Goal: Task Accomplishment & Management: Use online tool/utility

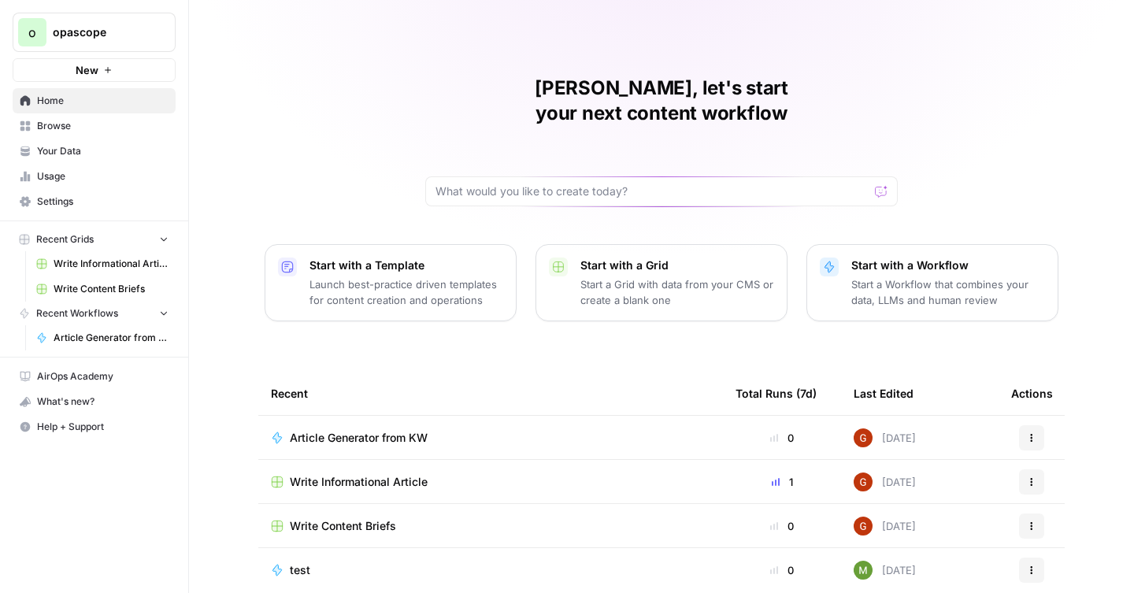
click at [333, 430] on span "Article Generator from KW" at bounding box center [359, 438] width 138 height 16
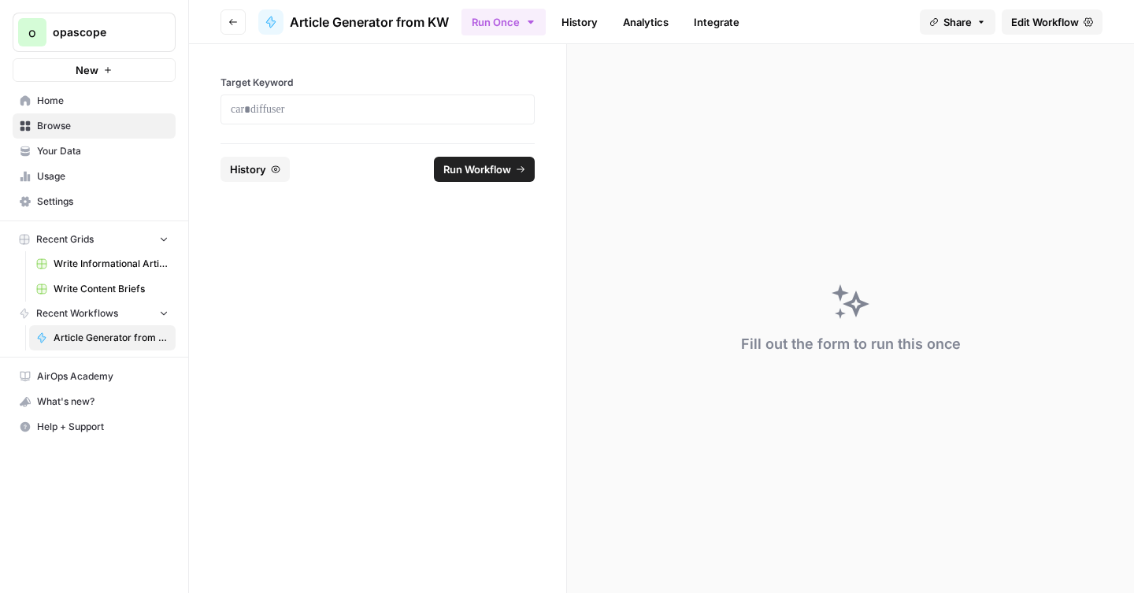
click at [265, 176] on span "History" at bounding box center [248, 169] width 36 height 16
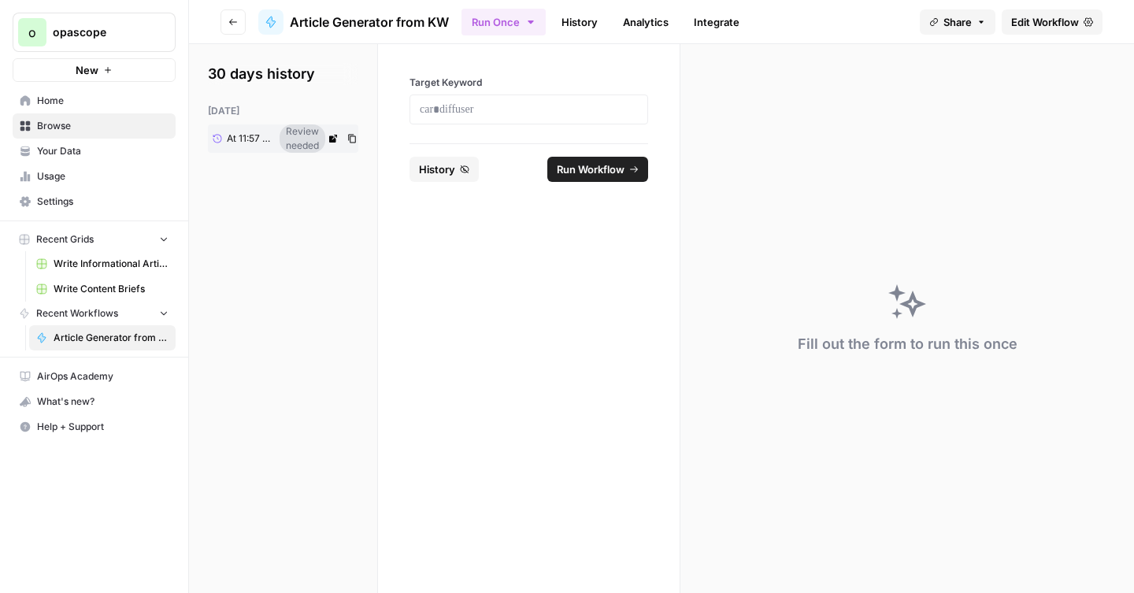
click at [296, 135] on div "Review needed" at bounding box center [303, 138] width 46 height 28
click at [254, 135] on span "At 11:57 AM" at bounding box center [251, 139] width 48 height 14
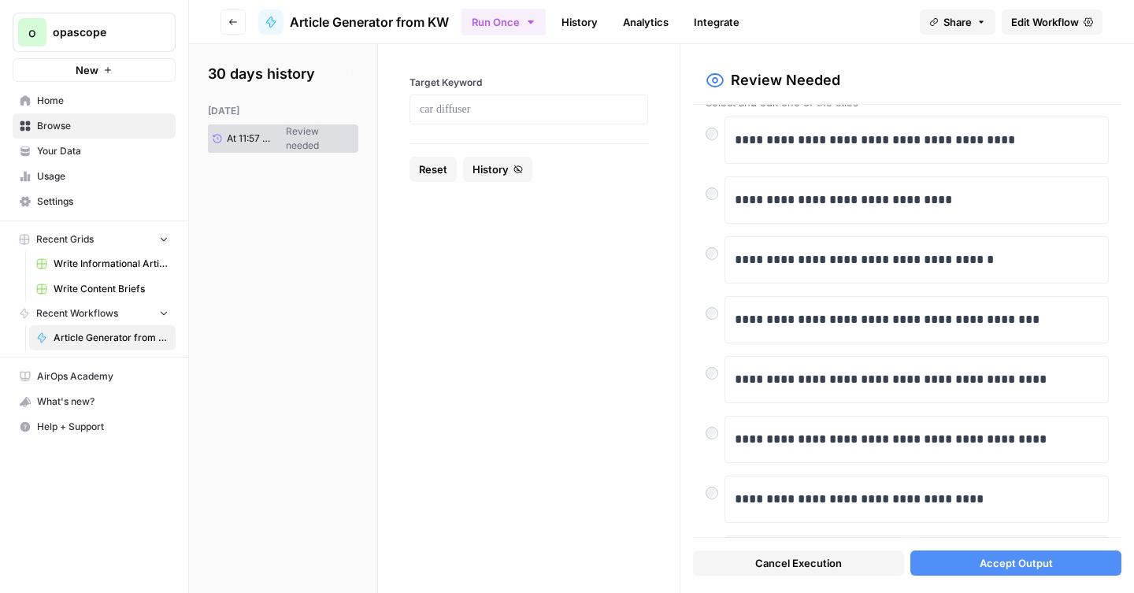
scroll to position [46, 0]
click at [968, 567] on button "Accept Output" at bounding box center [1015, 562] width 211 height 25
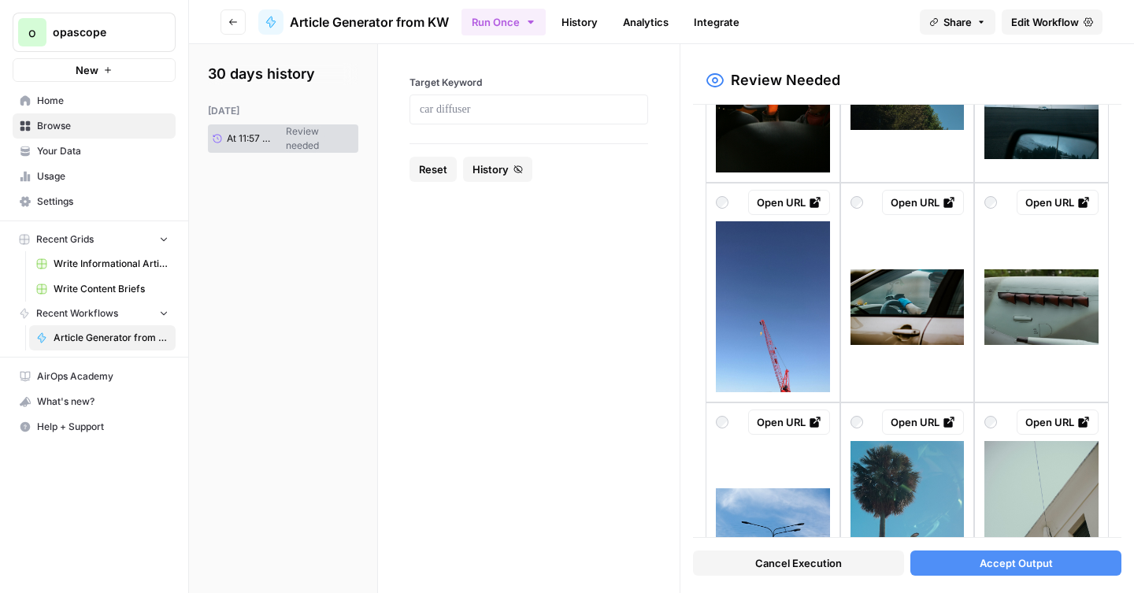
scroll to position [1544, 0]
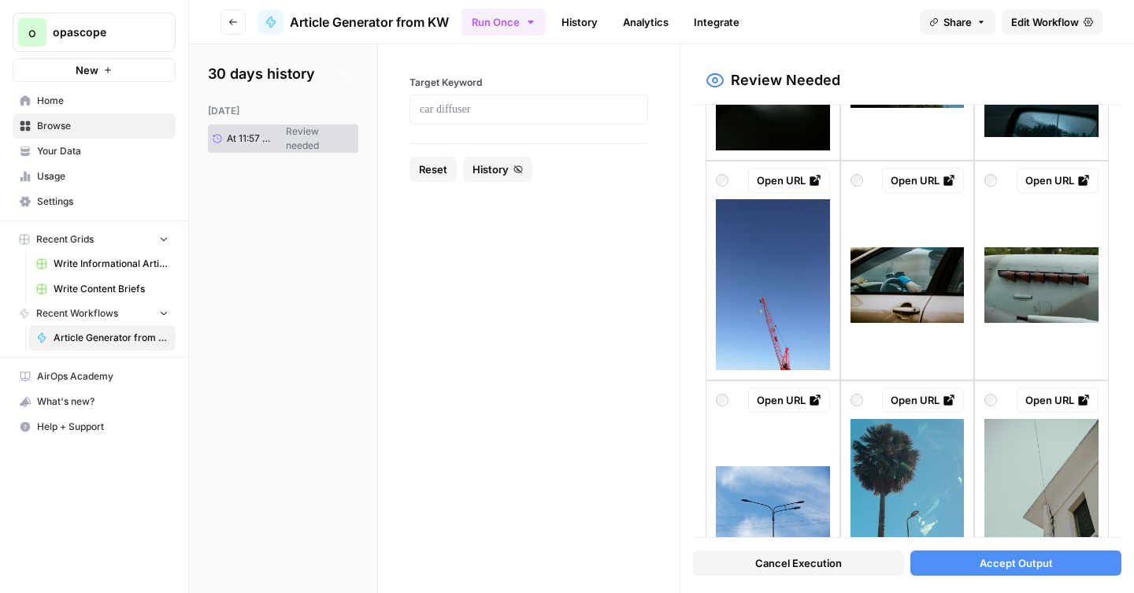
click at [857, 168] on div at bounding box center [856, 180] width 13 height 25
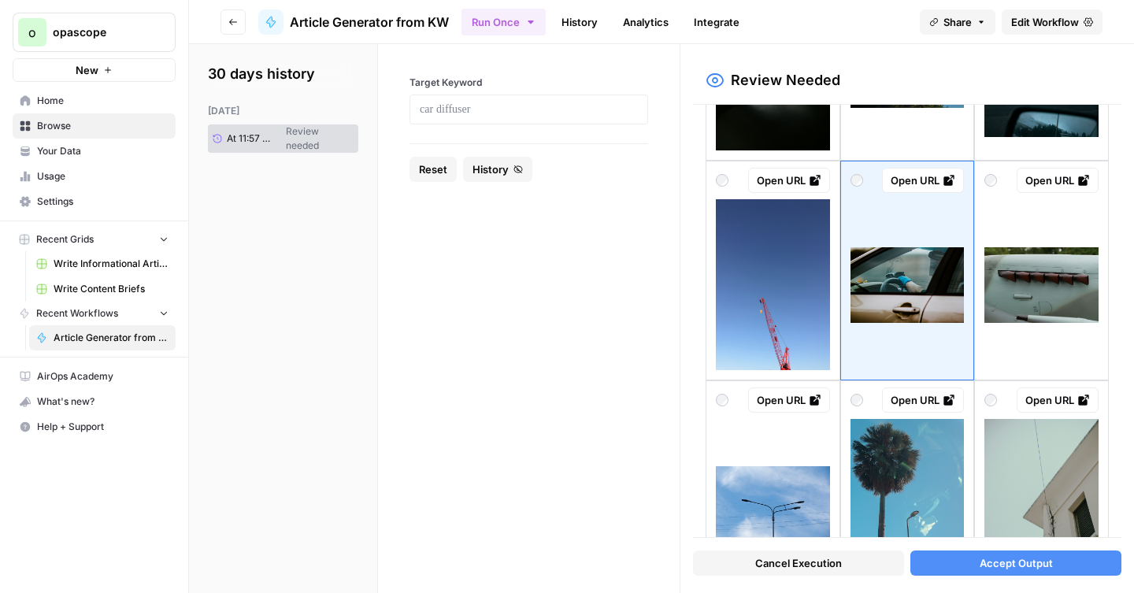
click at [1002, 563] on span "Accept Output" at bounding box center [1016, 563] width 73 height 16
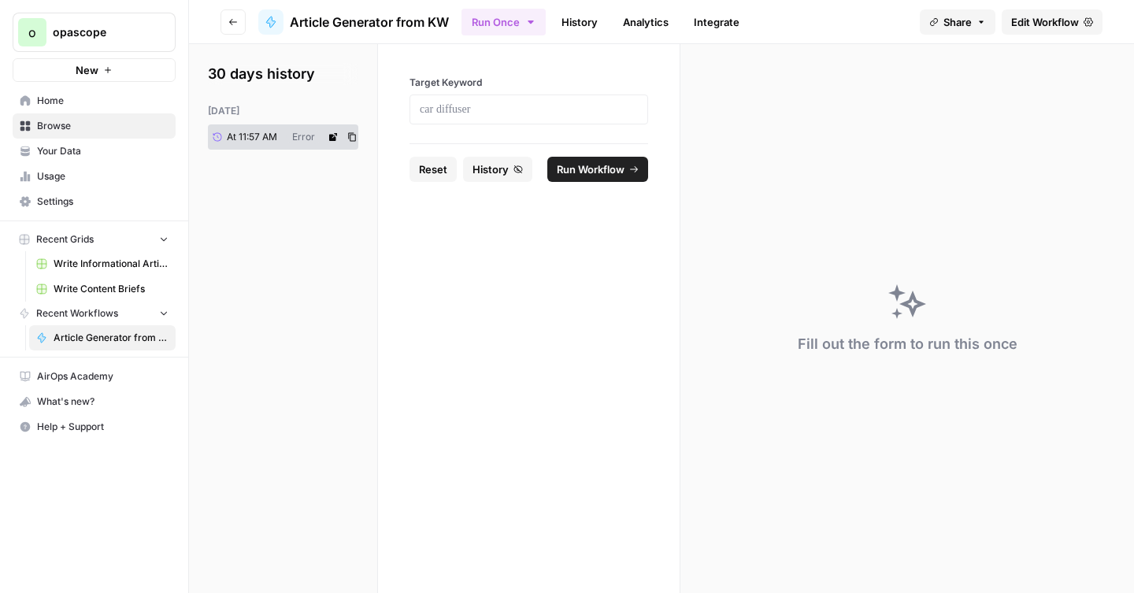
click at [290, 132] on div "Error" at bounding box center [303, 137] width 35 height 14
click at [219, 137] on icon at bounding box center [217, 136] width 9 height 9
click at [227, 138] on span "At 11:57 AM" at bounding box center [252, 137] width 50 height 14
click at [331, 136] on icon at bounding box center [333, 137] width 8 height 8
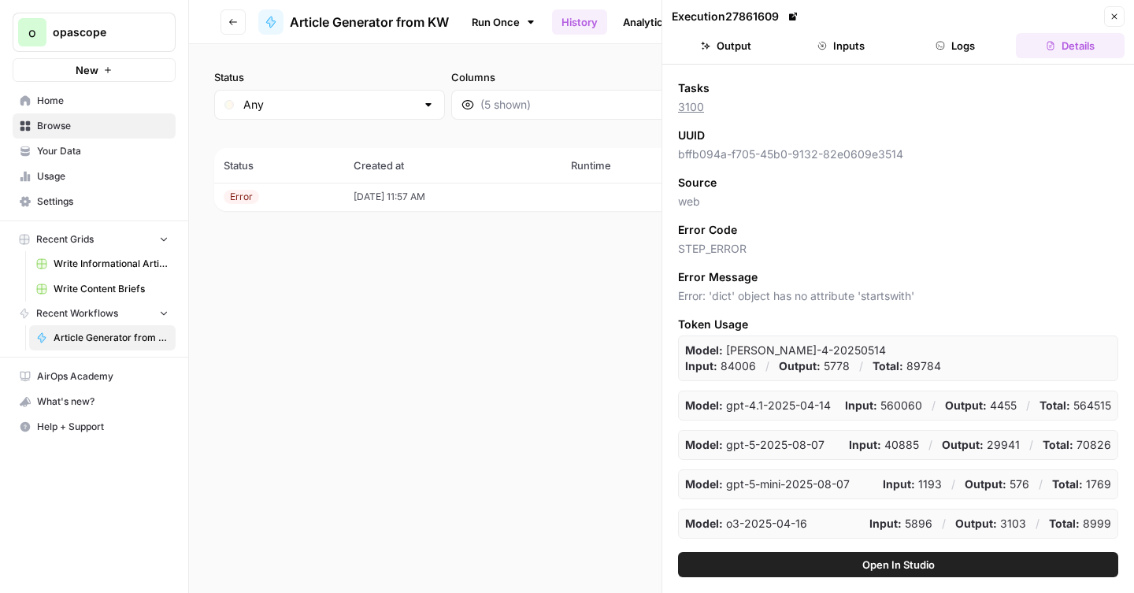
scroll to position [246, 0]
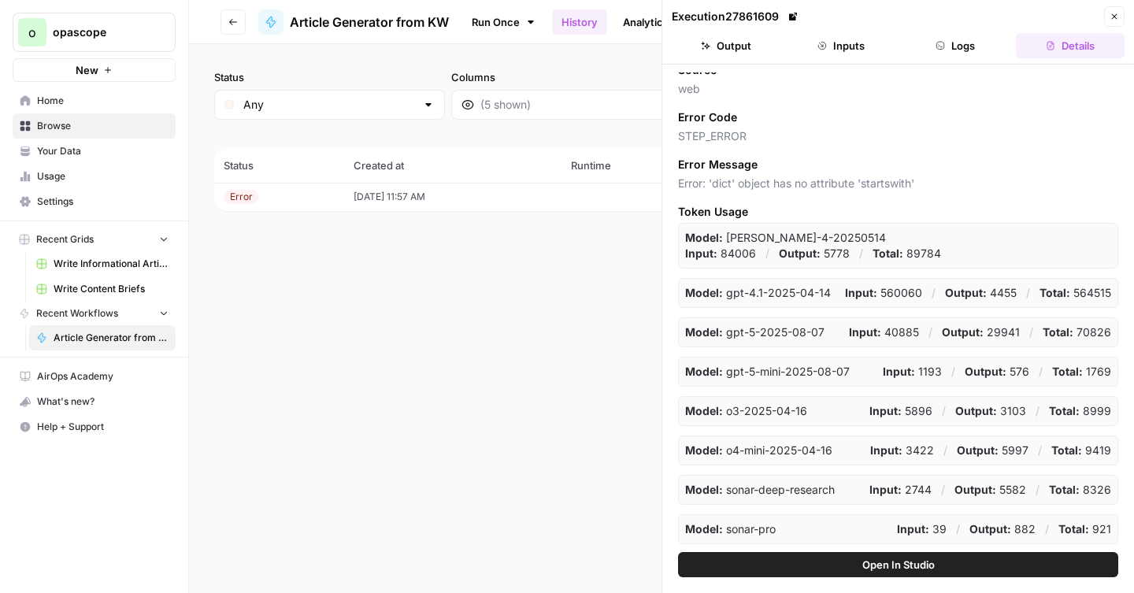
click at [257, 197] on div "Error" at bounding box center [241, 197] width 35 height 14
click at [239, 199] on div "Error" at bounding box center [241, 197] width 35 height 14
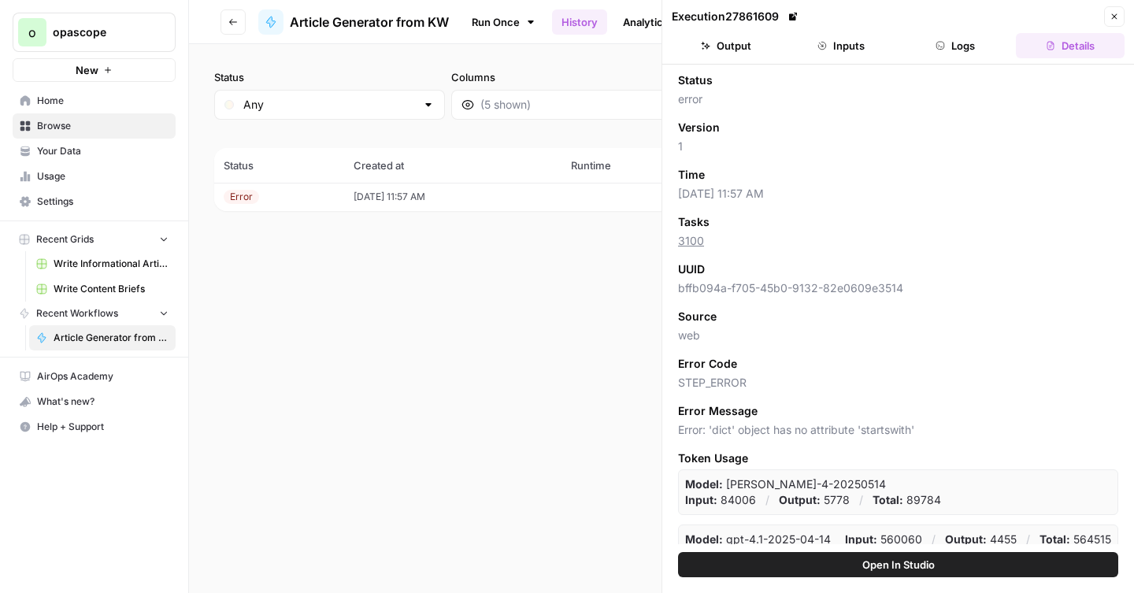
click at [722, 55] on button "Output" at bounding box center [726, 45] width 109 height 25
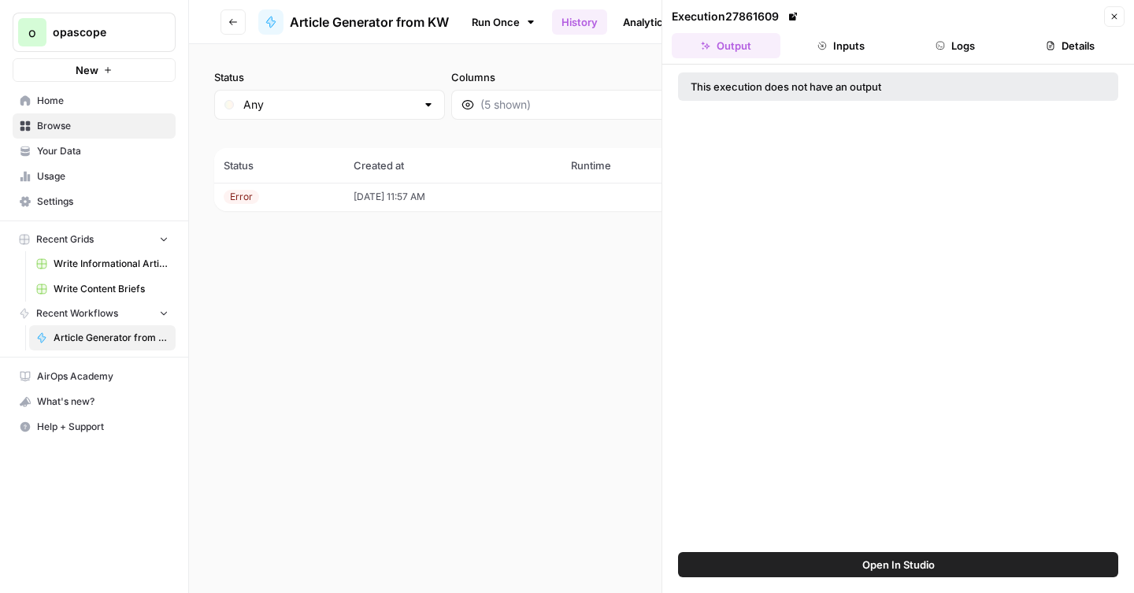
click at [839, 46] on button "Inputs" at bounding box center [841, 45] width 109 height 25
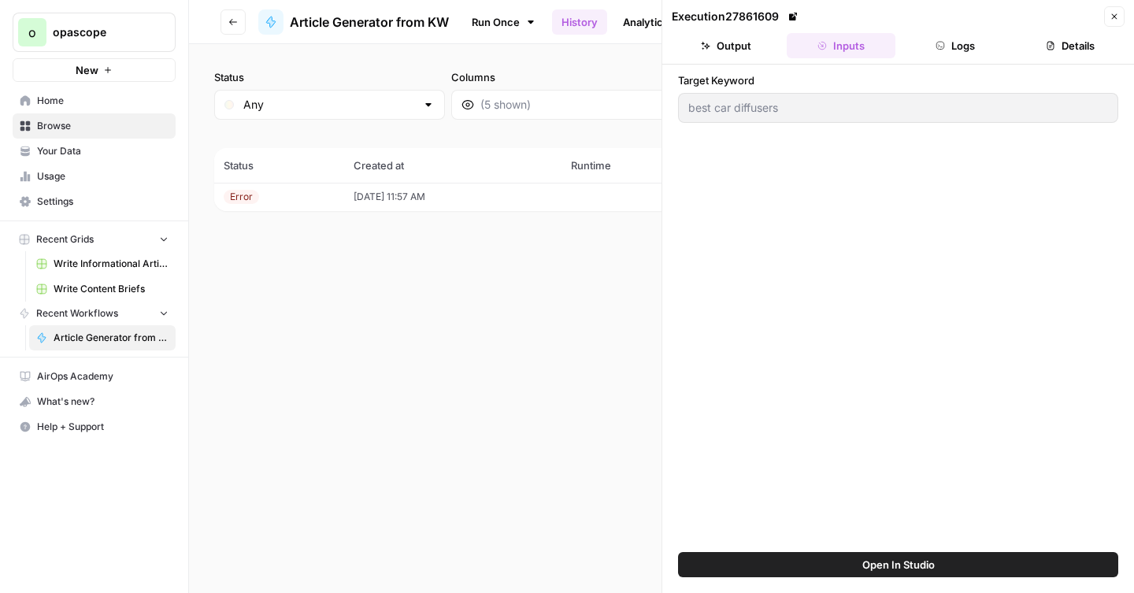
click at [945, 53] on button "Logs" at bounding box center [956, 45] width 109 height 25
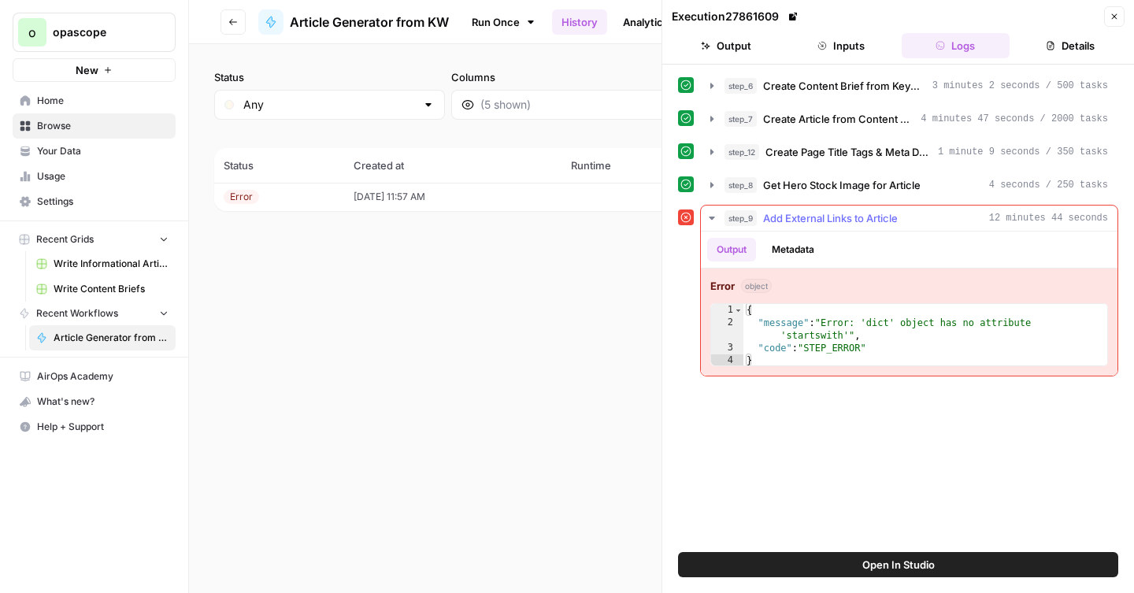
click at [837, 220] on span "Add External Links to Article" at bounding box center [830, 218] width 135 height 16
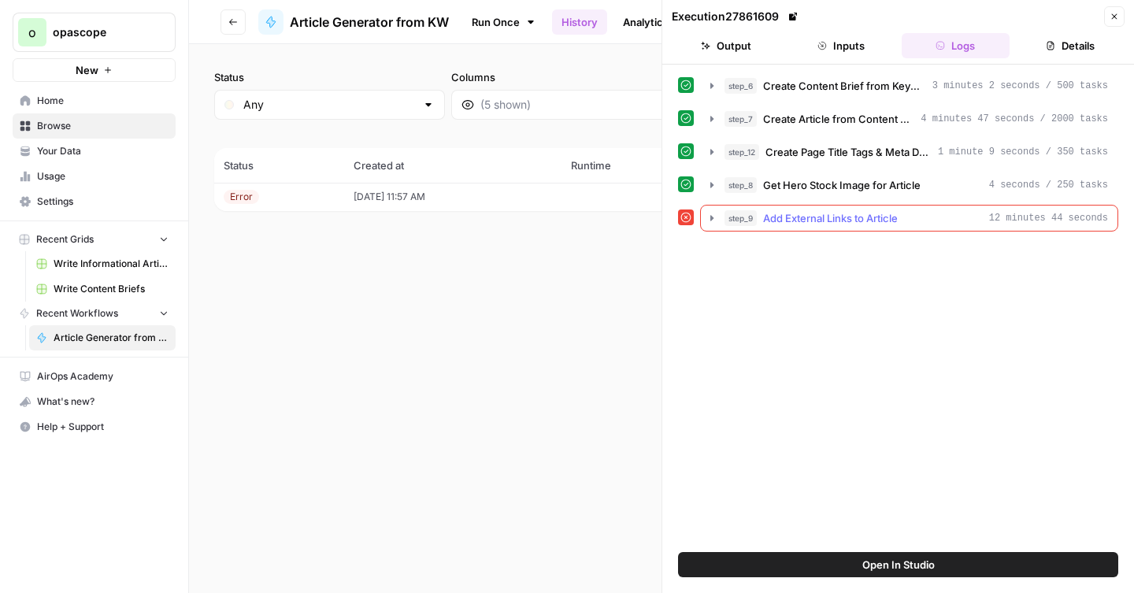
click at [837, 220] on span "Add External Links to Article" at bounding box center [830, 218] width 135 height 16
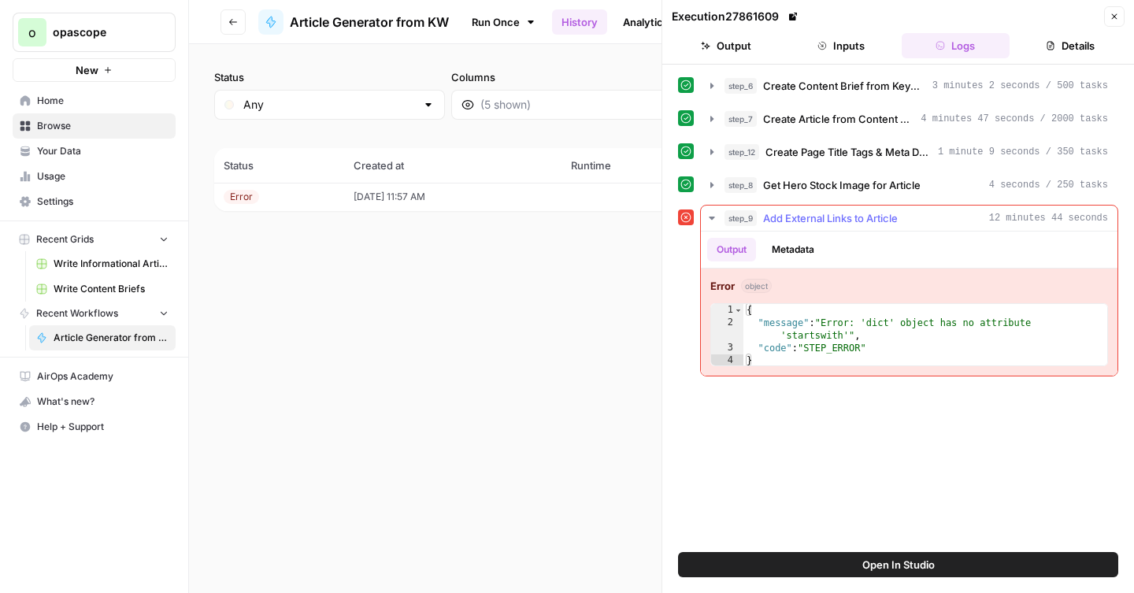
click at [803, 248] on button "Metadata" at bounding box center [792, 250] width 61 height 24
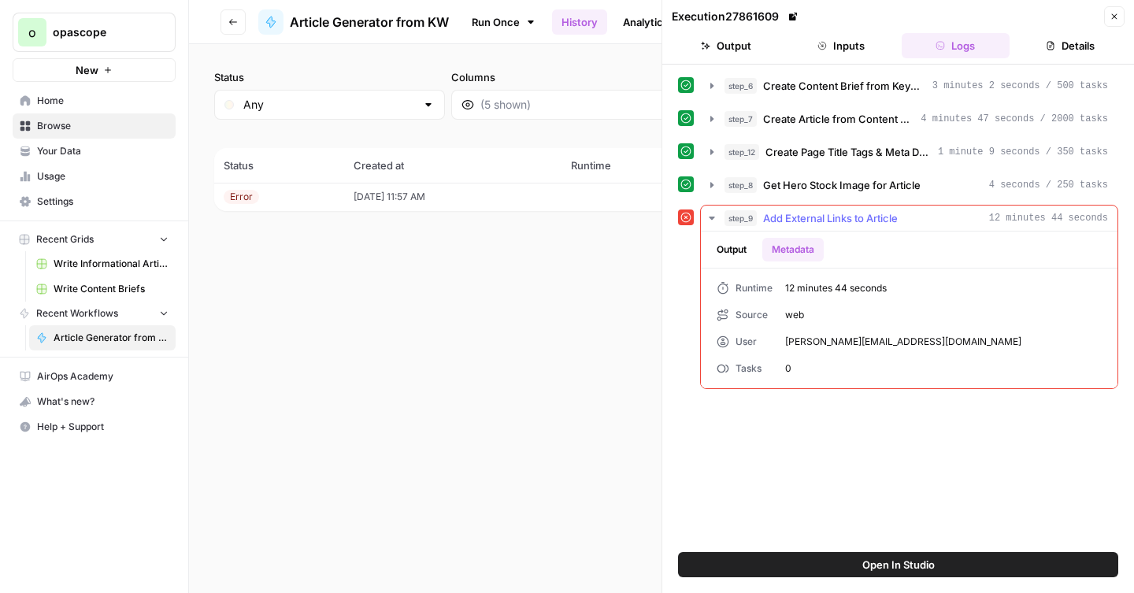
click at [740, 252] on button "Output" at bounding box center [731, 250] width 49 height 24
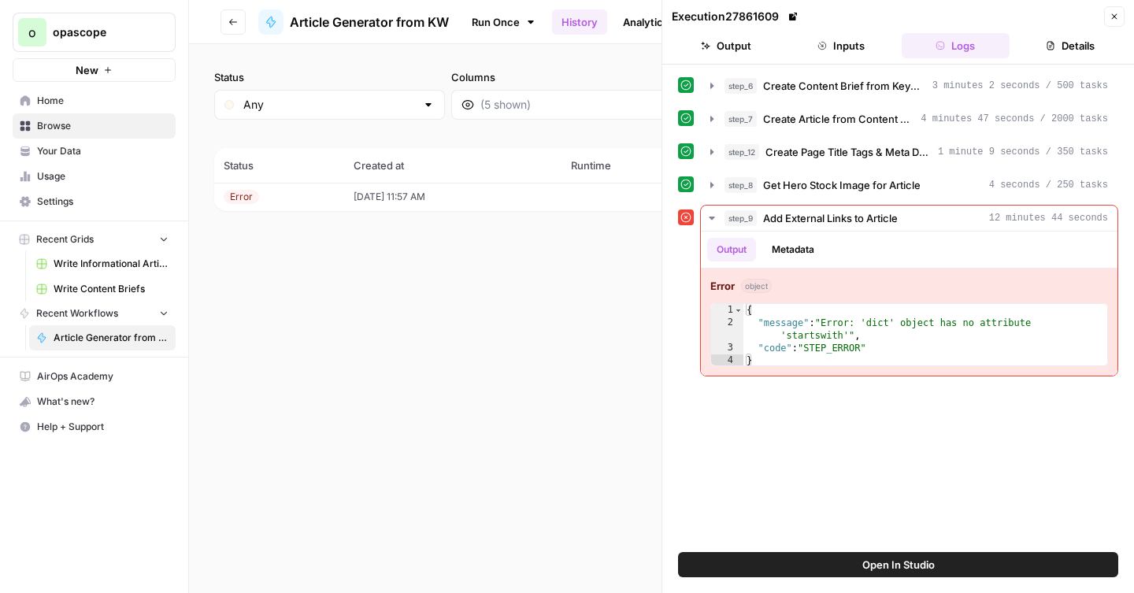
click at [687, 221] on icon at bounding box center [686, 218] width 10 height 10
click at [235, 26] on icon "button" at bounding box center [232, 21] width 9 height 9
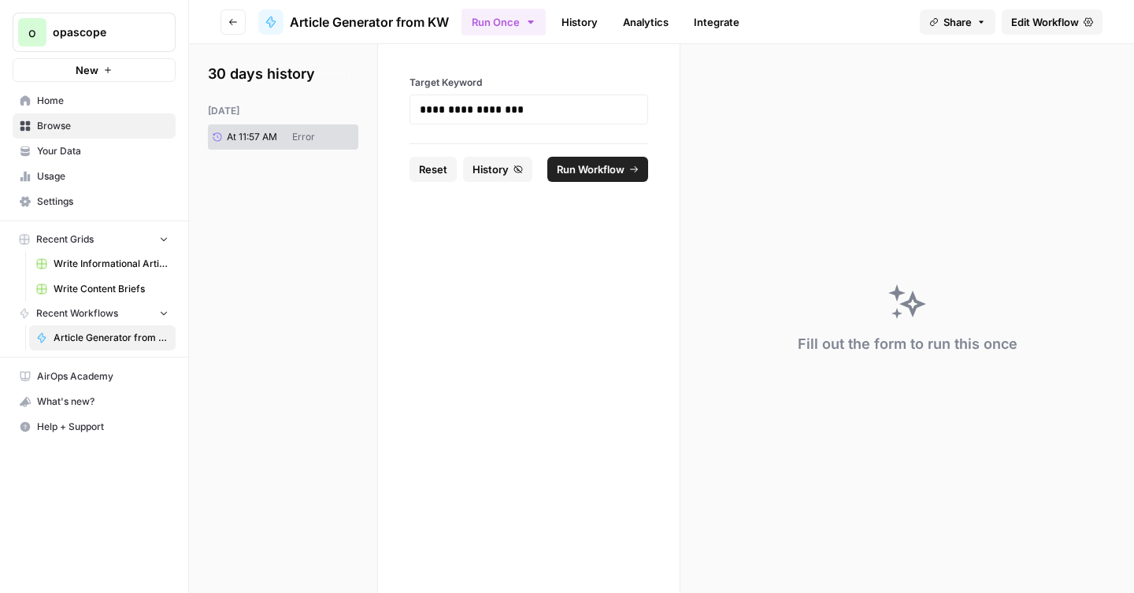
click at [1048, 20] on span "Edit Workflow" at bounding box center [1045, 22] width 68 height 16
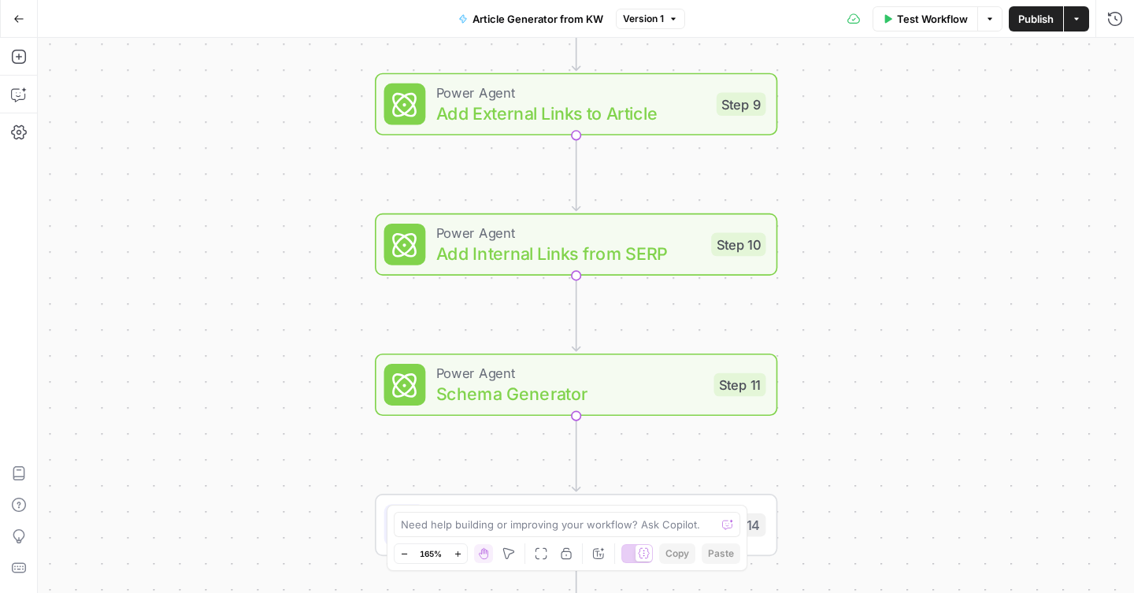
click at [706, 229] on div "Power Agent Add Internal Links from SERP Step 10 Copy step Delete step Add Note…" at bounding box center [575, 244] width 382 height 44
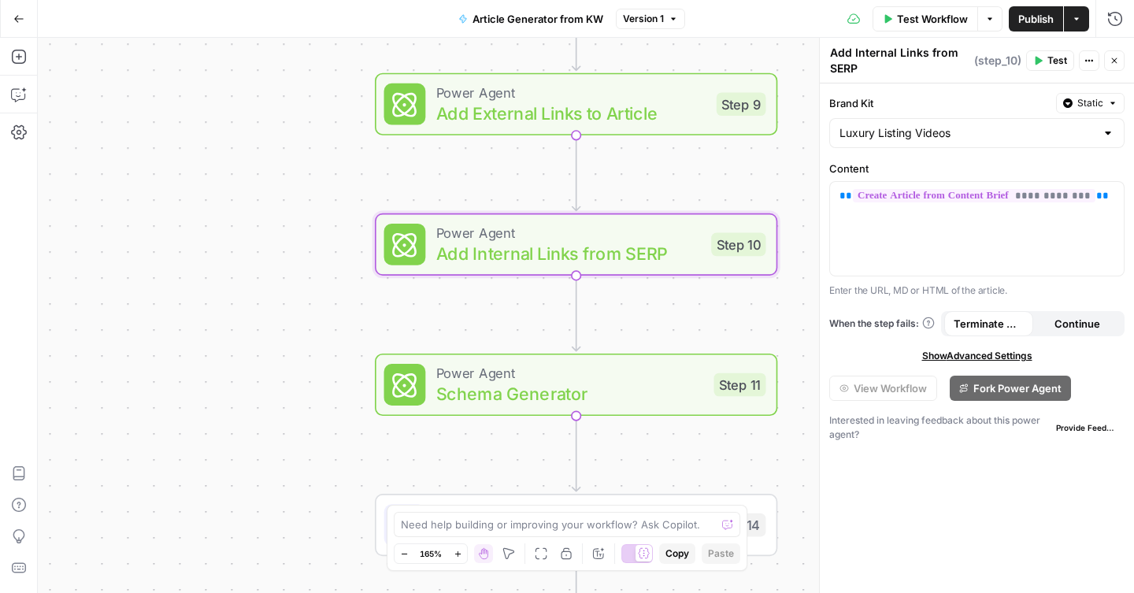
click at [924, 14] on span "Test Workflow" at bounding box center [932, 19] width 71 height 16
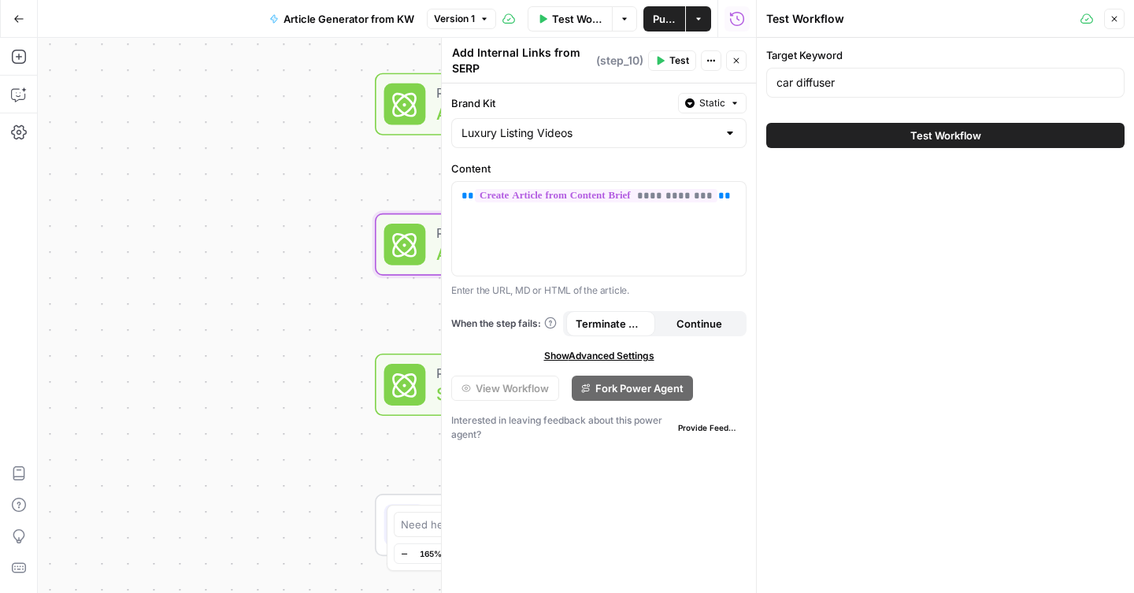
click at [858, 134] on button "Test Workflow" at bounding box center [945, 135] width 358 height 25
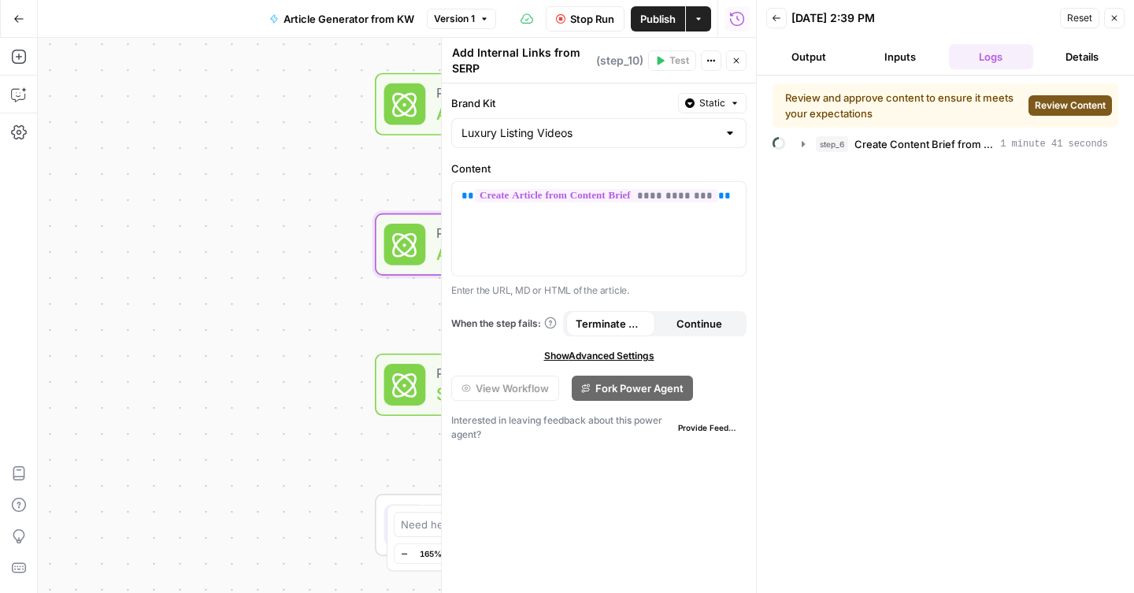
click at [1039, 102] on span "Review Content" at bounding box center [1070, 105] width 71 height 14
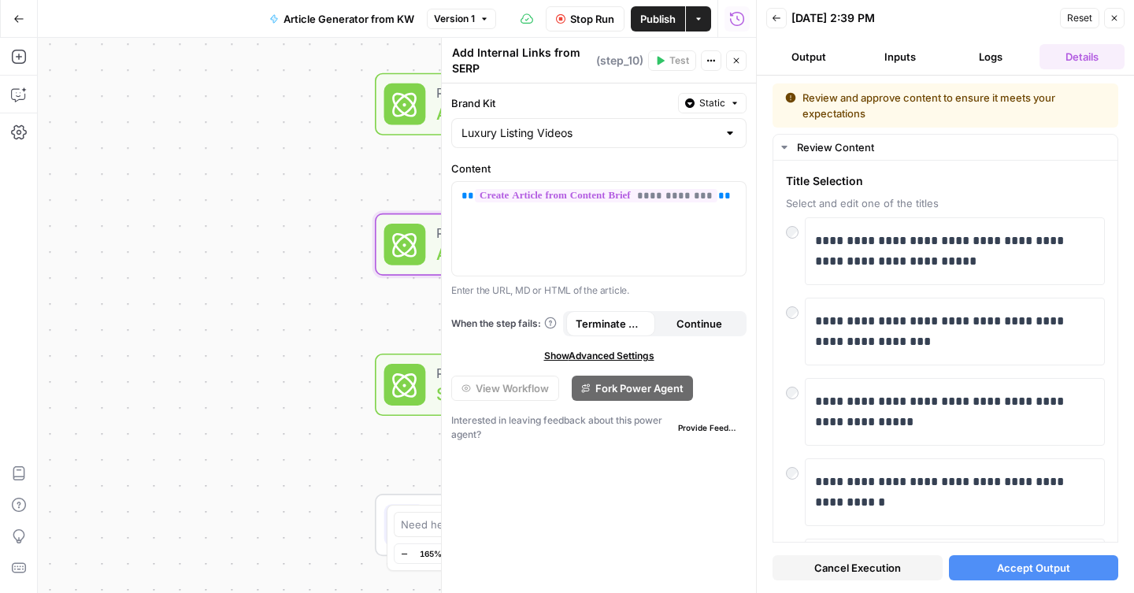
click at [783, 20] on button "Back" at bounding box center [776, 18] width 20 height 20
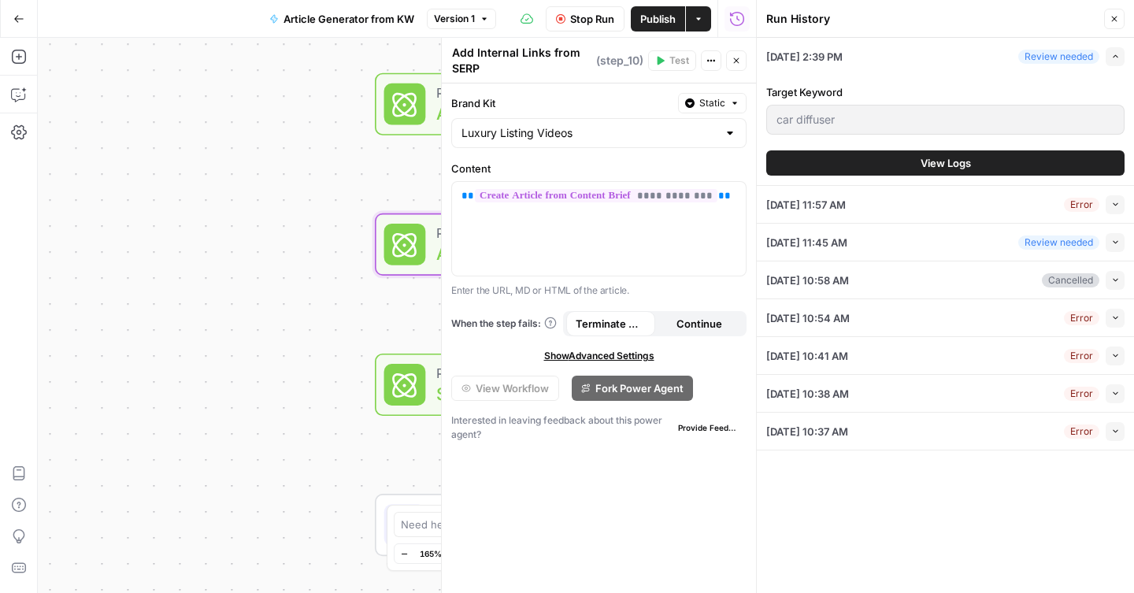
click at [987, 239] on div "[DATE] 11:45 AM Review needed Collapse" at bounding box center [945, 242] width 358 height 37
click at [1112, 240] on icon "button" at bounding box center [1115, 242] width 9 height 9
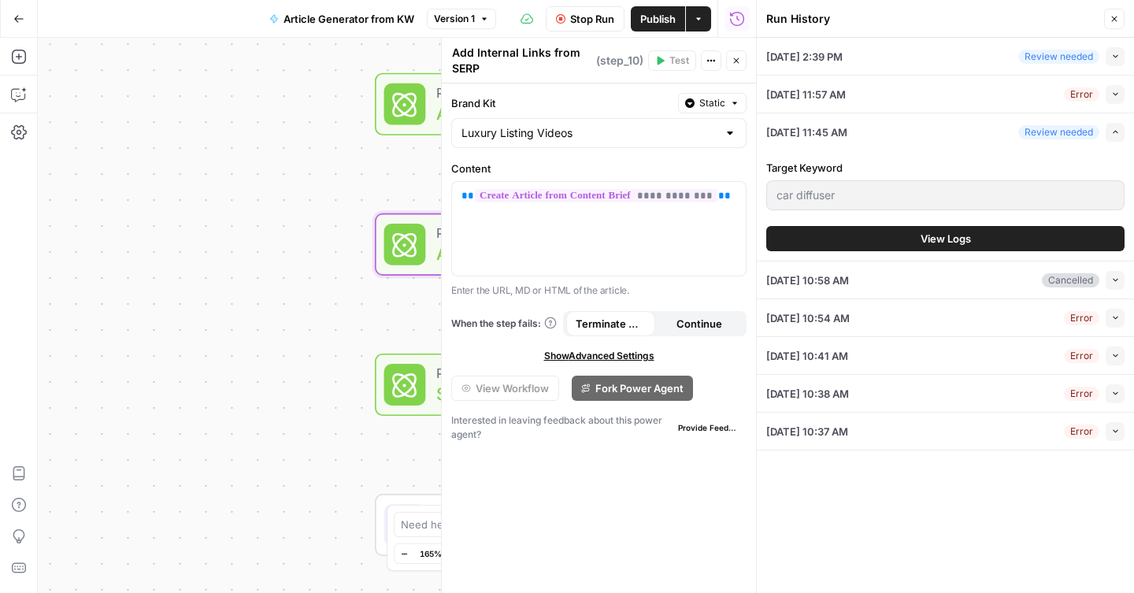
click at [924, 245] on span "View Logs" at bounding box center [946, 239] width 50 height 16
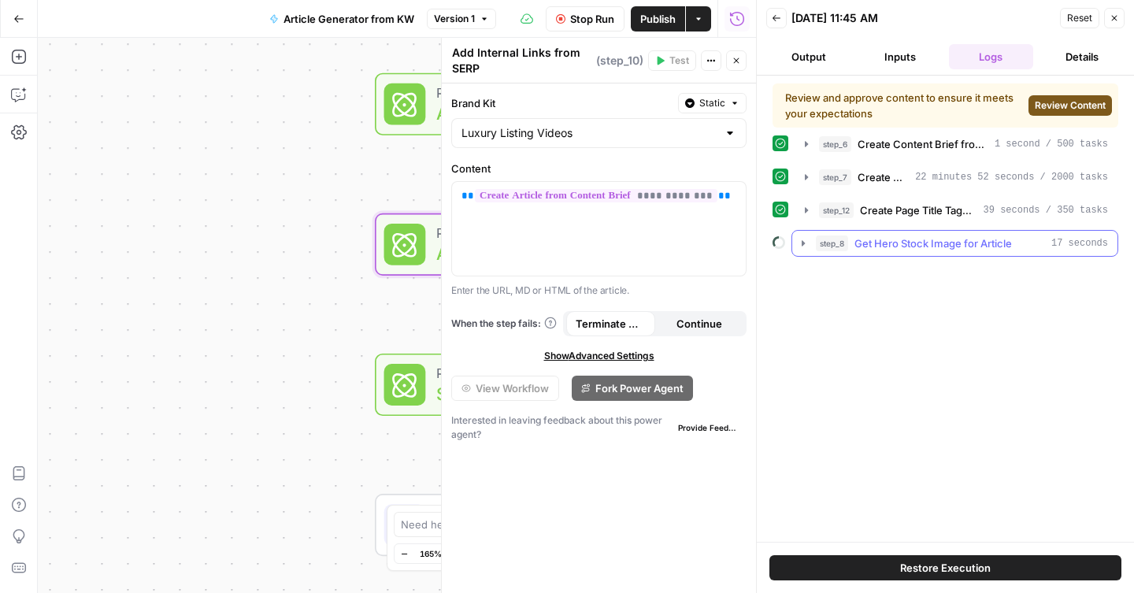
click at [887, 251] on button "step_8 Get Hero Stock Image for Article 17 seconds" at bounding box center [954, 243] width 325 height 25
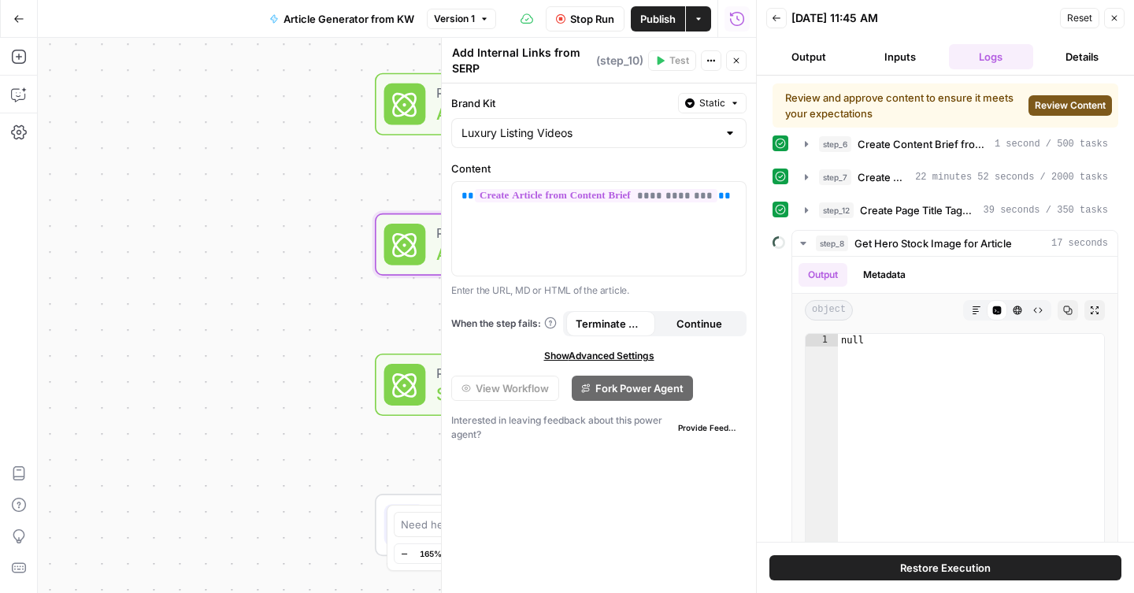
click at [1072, 94] on div "Review and approve content to ensure it meets your expectations Review Content" at bounding box center [945, 105] width 346 height 44
click at [1071, 102] on span "Review Content" at bounding box center [1070, 105] width 71 height 14
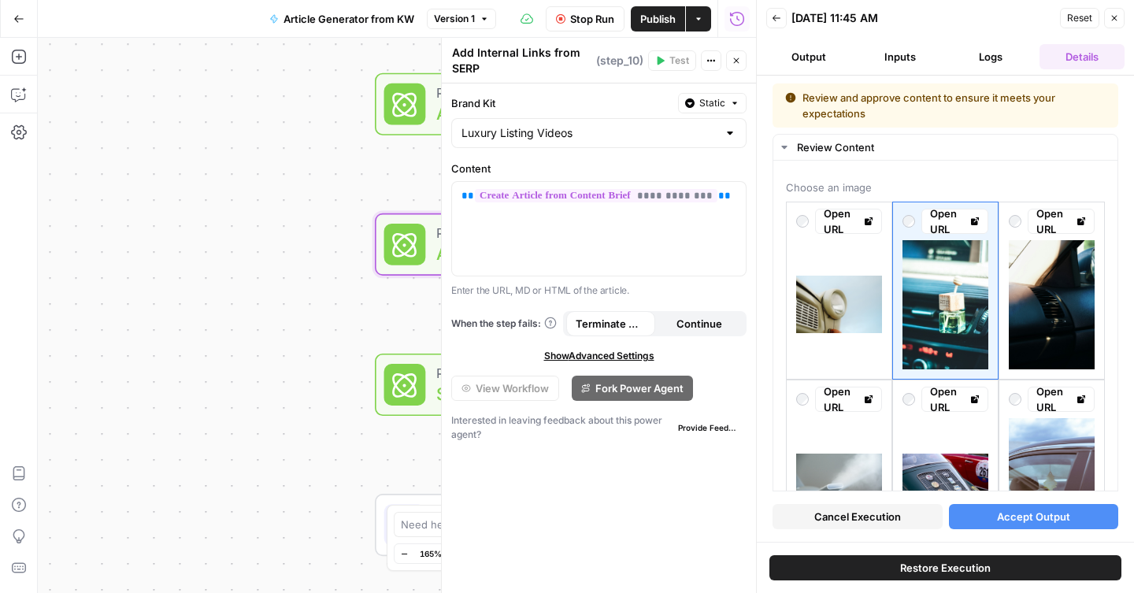
click at [1024, 516] on span "Accept Output" at bounding box center [1033, 517] width 73 height 16
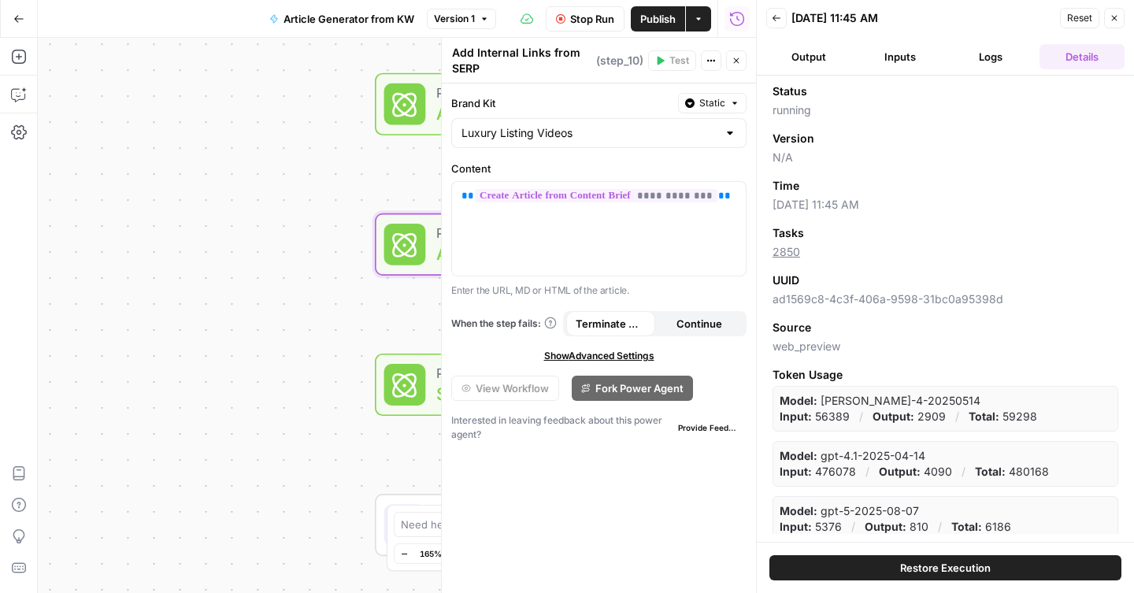
click at [975, 61] on button "Logs" at bounding box center [991, 56] width 85 height 25
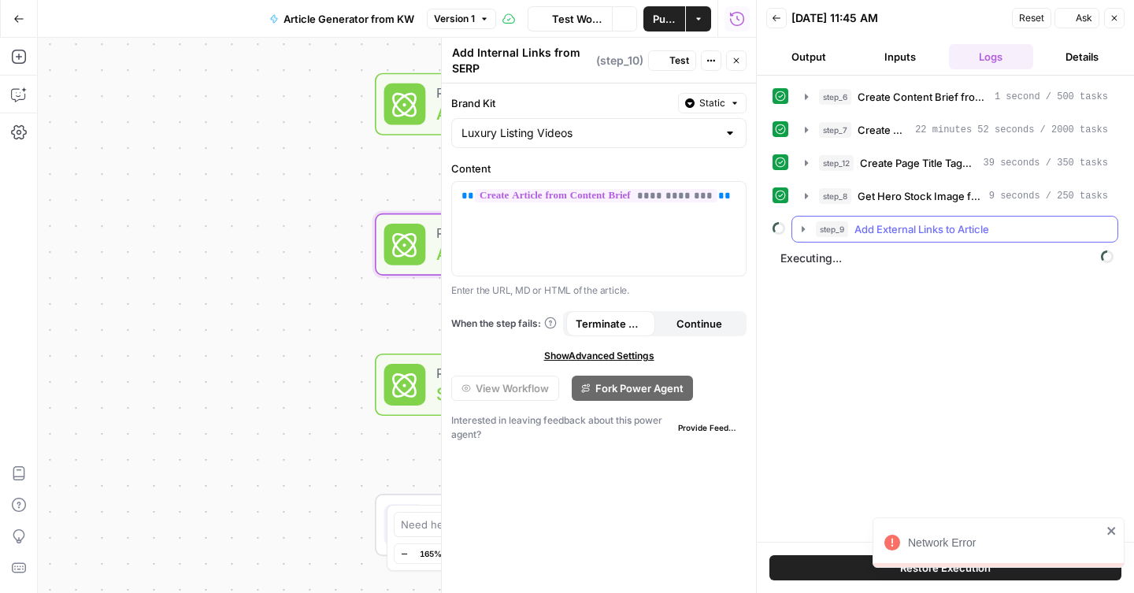
click at [942, 232] on span "Add External Links to Article" at bounding box center [921, 229] width 135 height 16
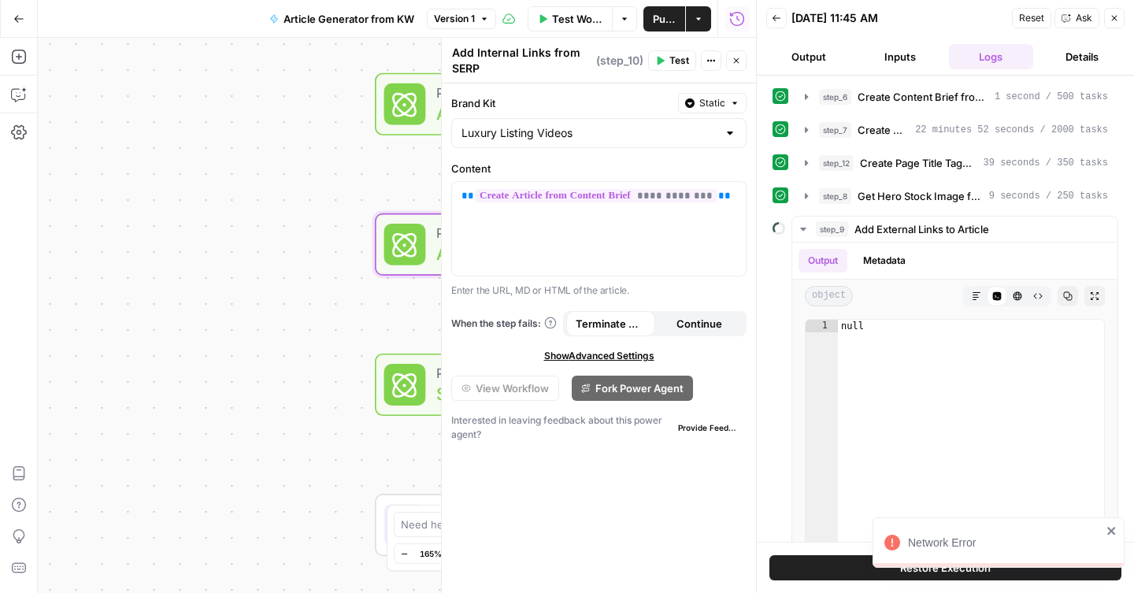
click at [806, 56] on button "Output" at bounding box center [808, 56] width 85 height 25
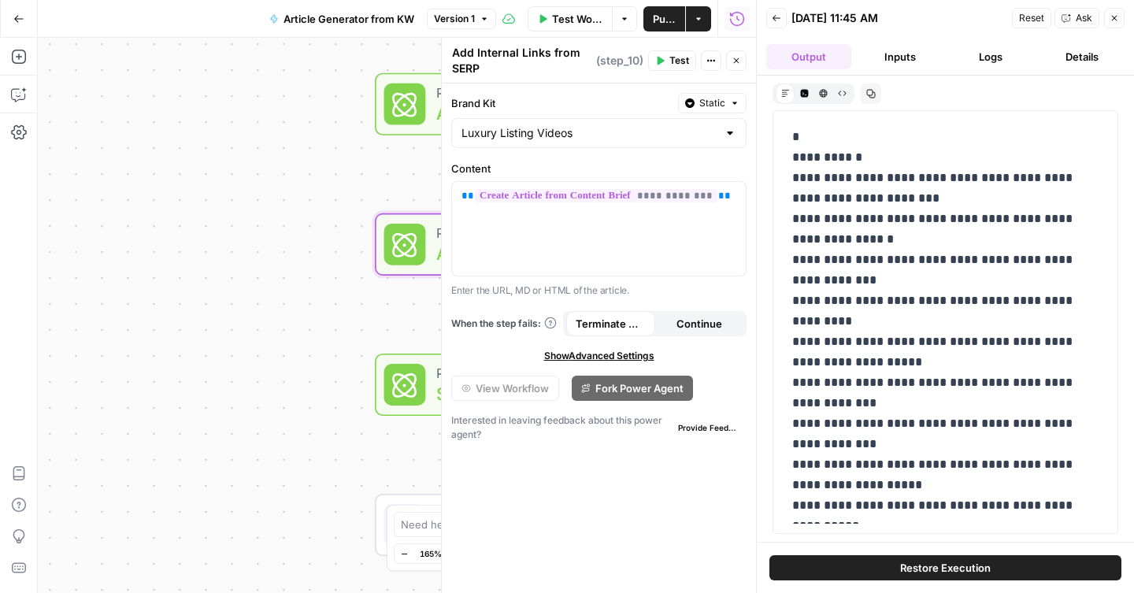
click at [884, 53] on button "Inputs" at bounding box center [900, 56] width 85 height 25
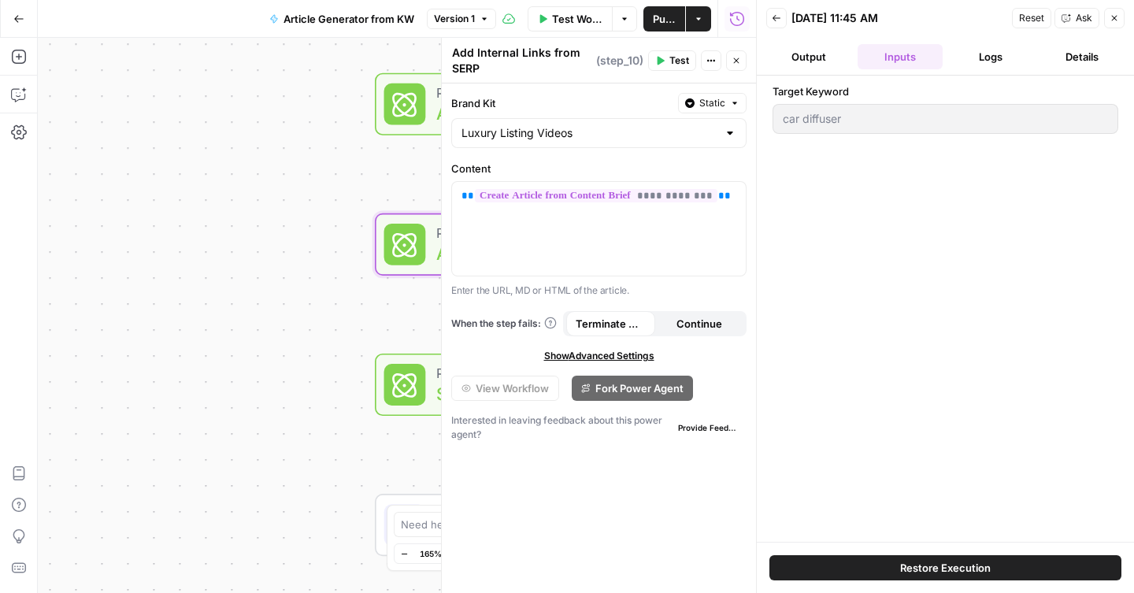
click at [989, 55] on button "Logs" at bounding box center [991, 56] width 85 height 25
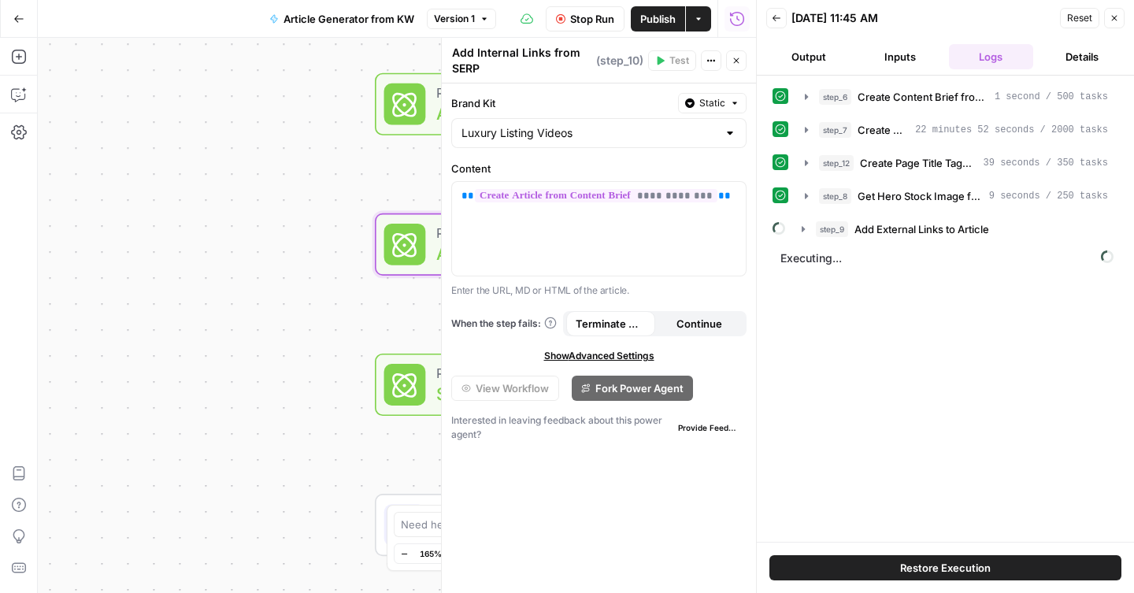
click at [993, 60] on button "Logs" at bounding box center [991, 56] width 85 height 25
click at [1116, 24] on button "Close" at bounding box center [1114, 18] width 20 height 20
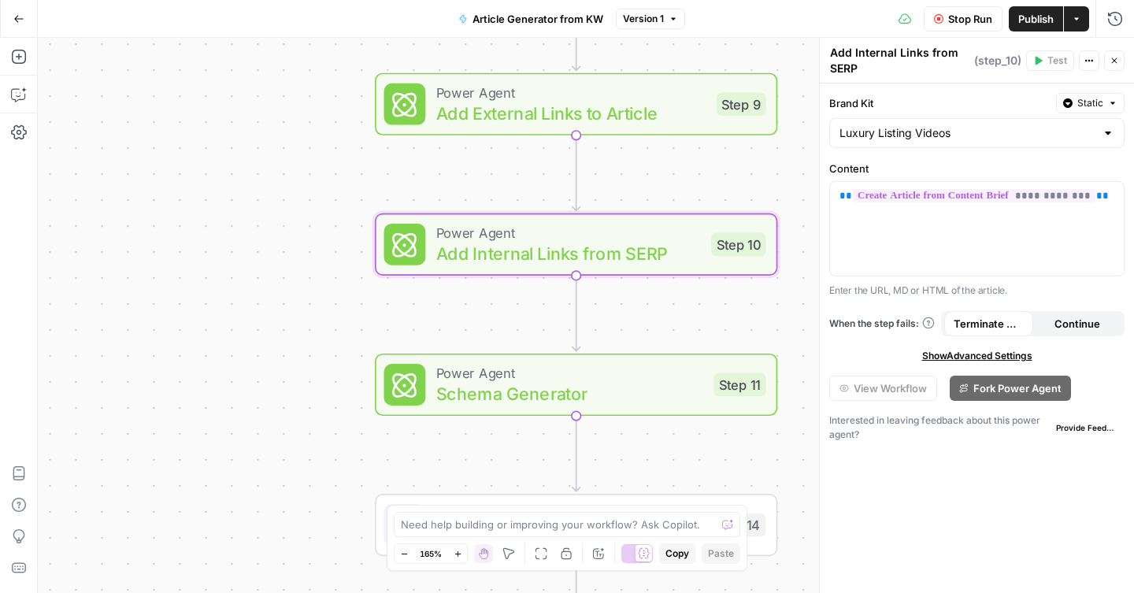
click at [1113, 65] on icon "button" at bounding box center [1114, 60] width 9 height 9
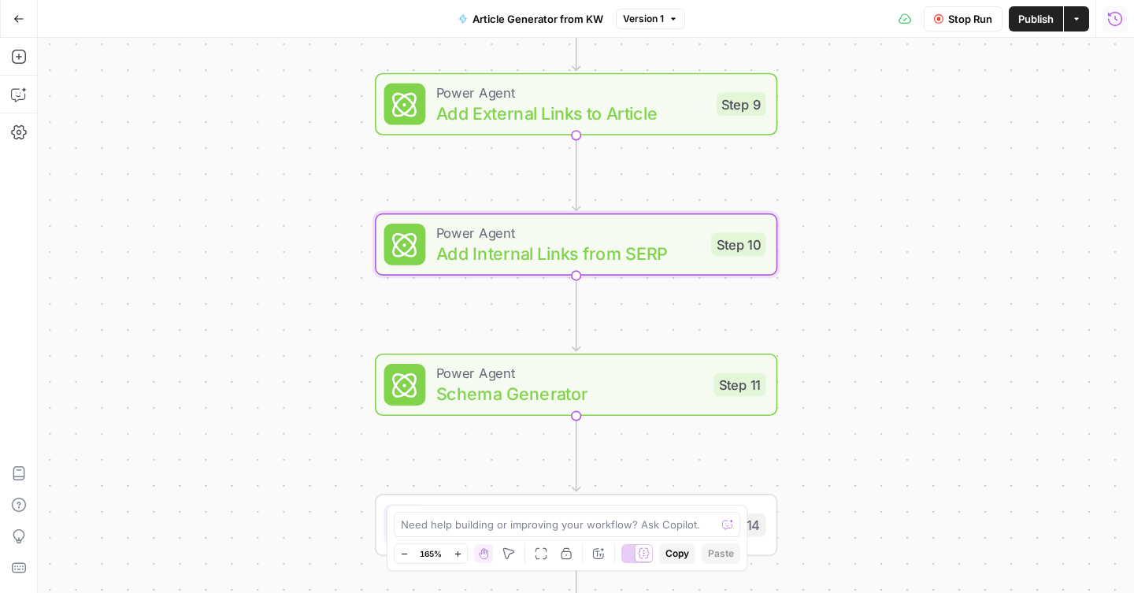
click at [1113, 20] on icon "button" at bounding box center [1115, 19] width 16 height 16
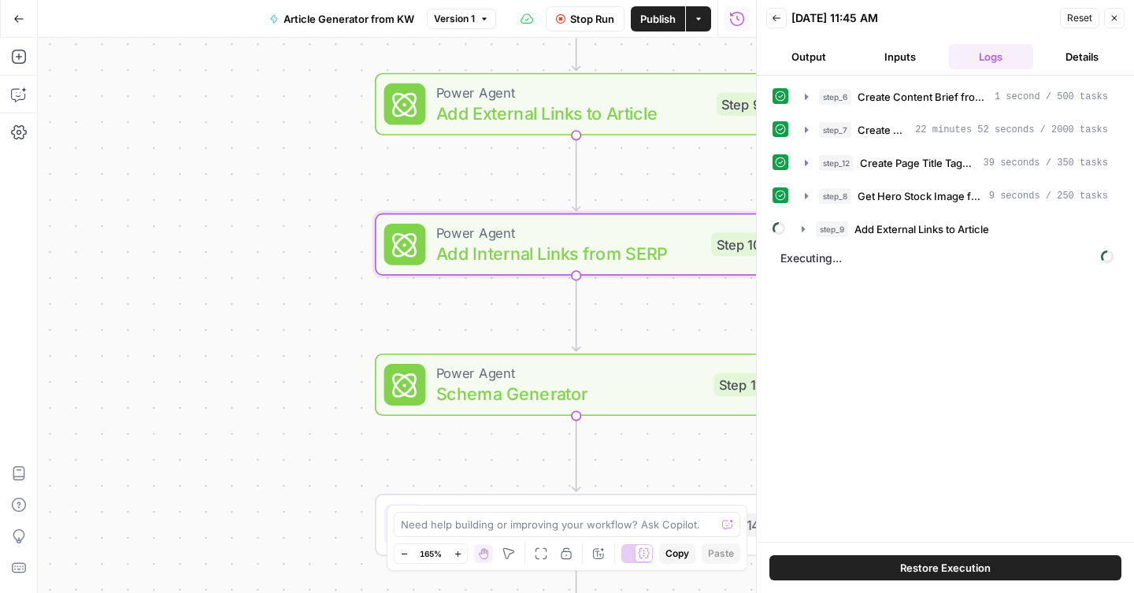
click at [802, 63] on button "Output" at bounding box center [808, 56] width 85 height 25
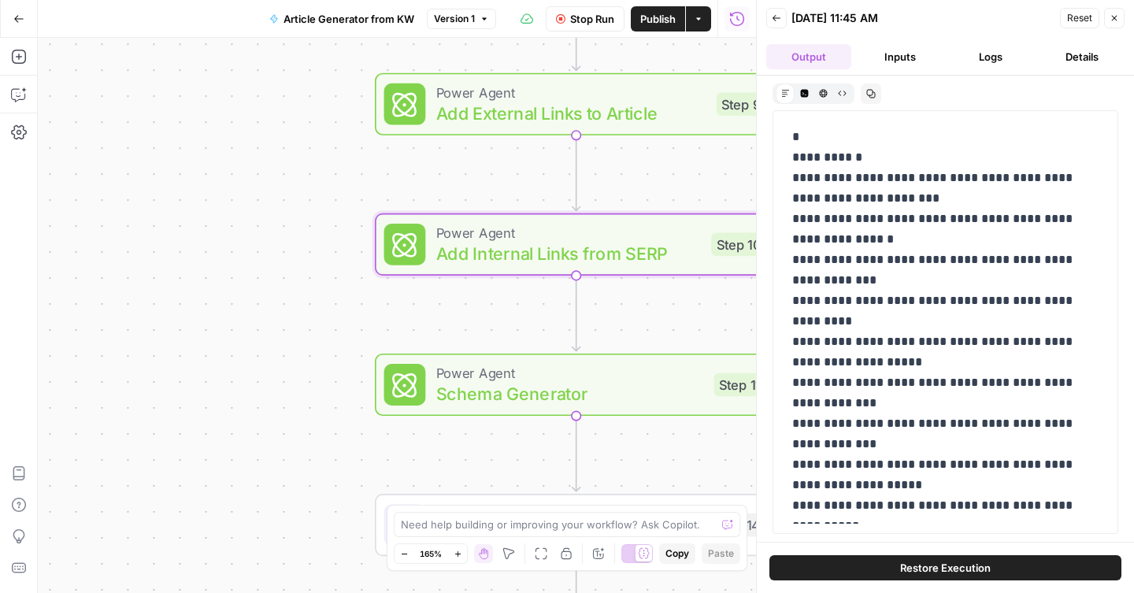
click at [1077, 49] on button "Details" at bounding box center [1081, 56] width 85 height 25
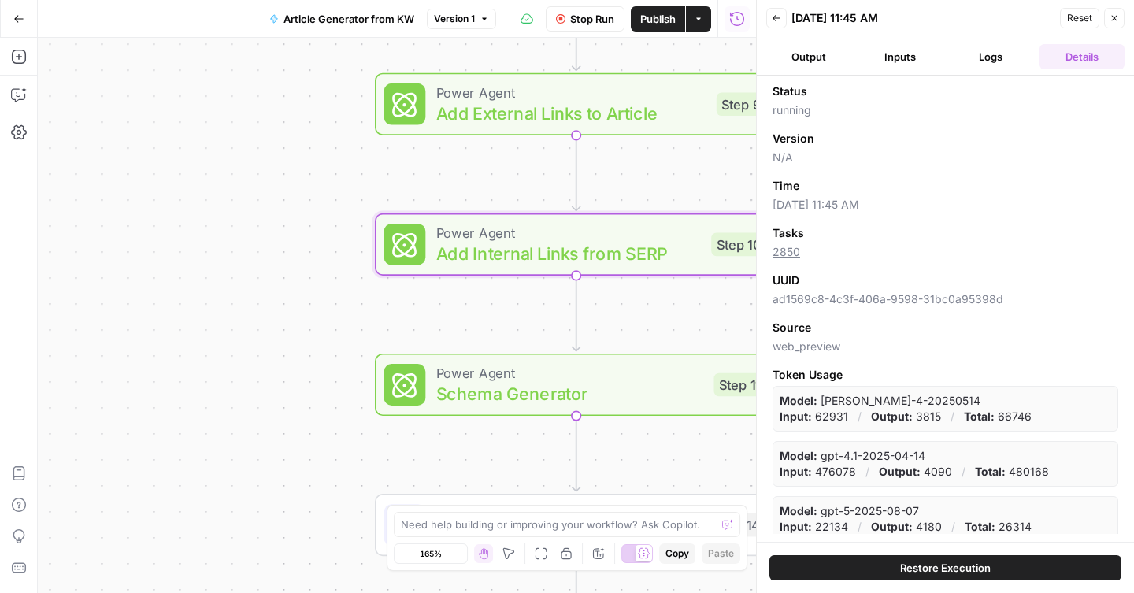
click at [774, 20] on icon "button" at bounding box center [776, 17] width 9 height 9
